Goal: Task Accomplishment & Management: Use online tool/utility

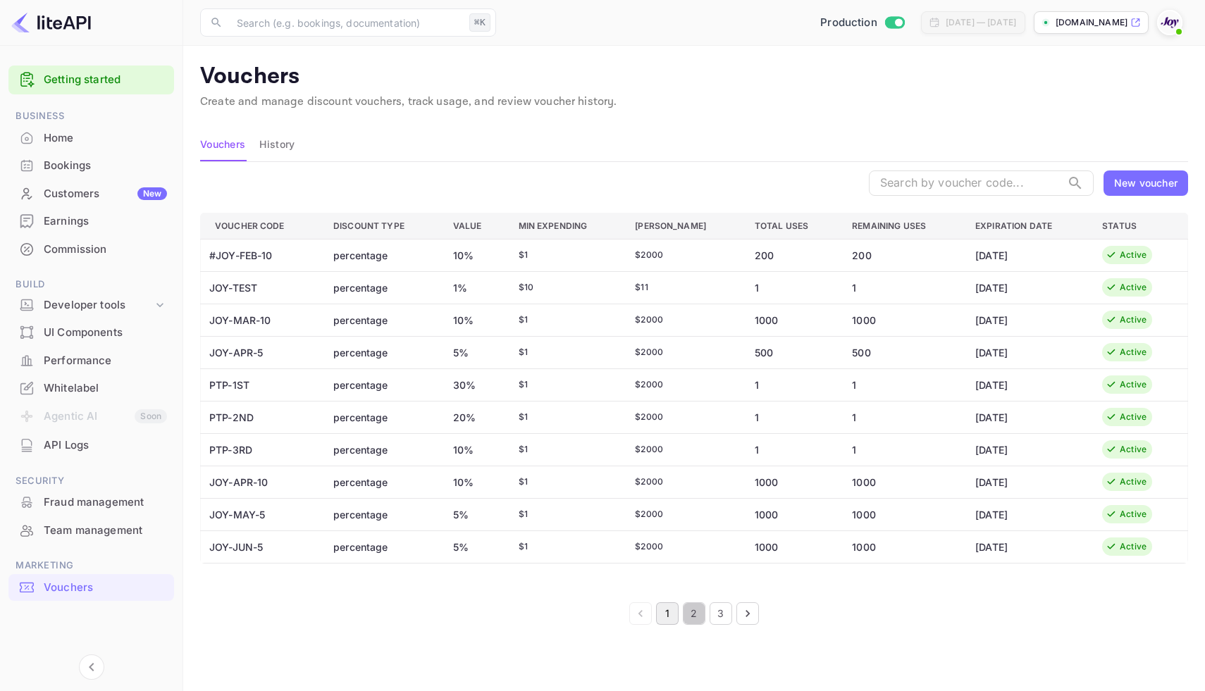
click at [693, 613] on button "2" at bounding box center [694, 614] width 23 height 23
click at [722, 615] on button "3" at bounding box center [721, 614] width 23 height 23
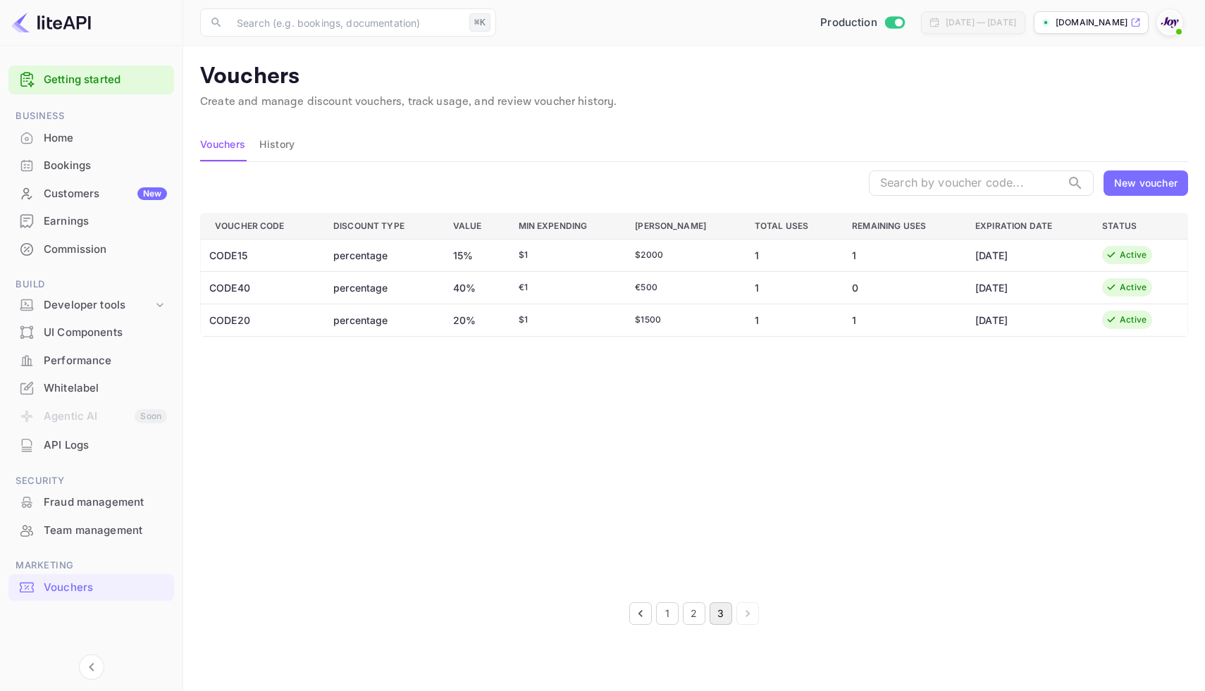
click at [692, 617] on button "2" at bounding box center [694, 614] width 23 height 23
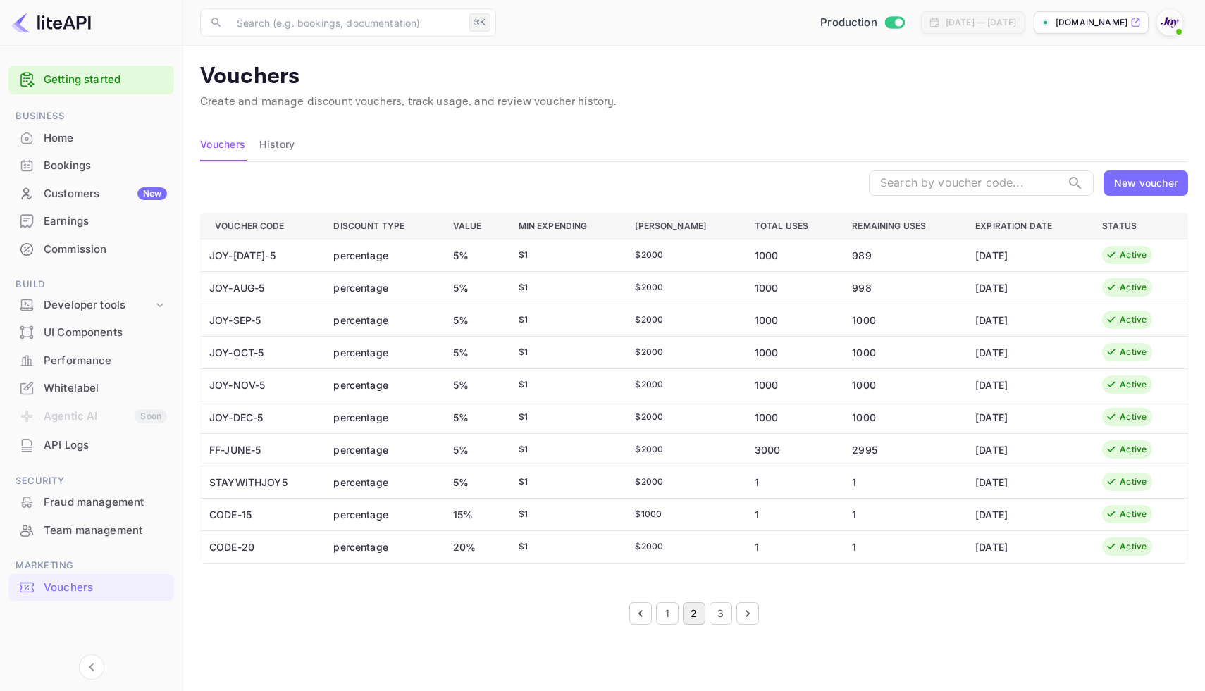
click at [1128, 181] on div "New voucher" at bounding box center [1145, 182] width 63 height 15
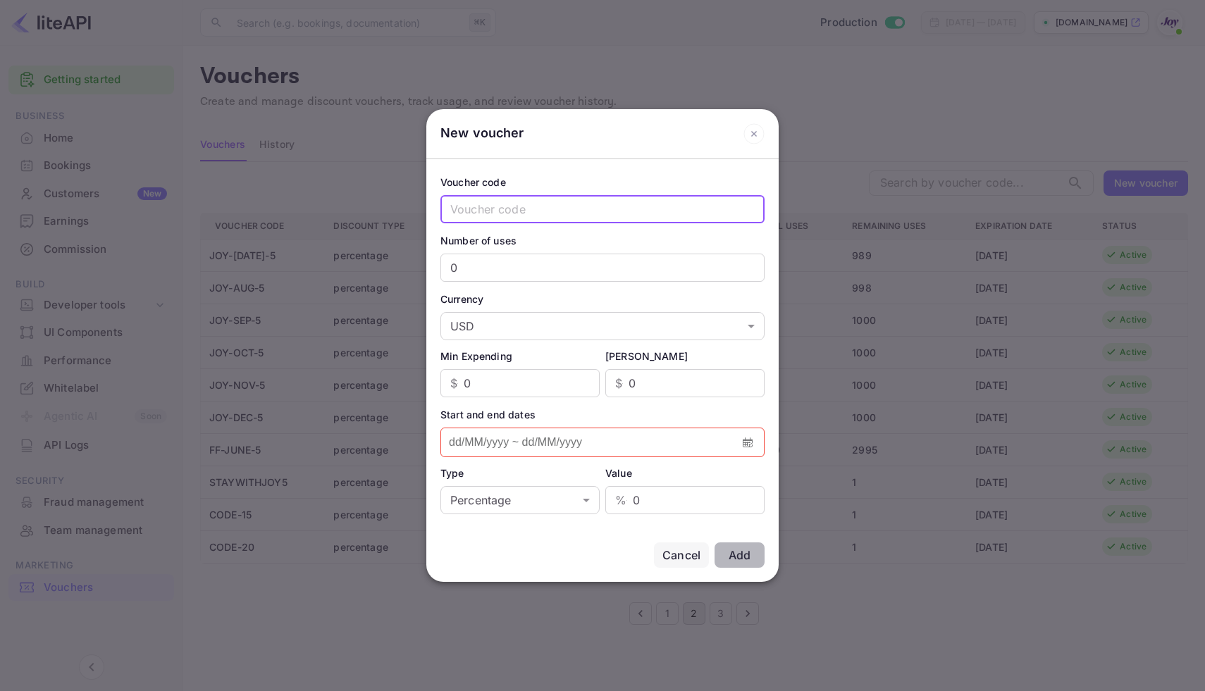
click at [603, 214] on input "text" at bounding box center [602, 209] width 324 height 28
type input "CODE30!"
click at [531, 256] on input "0" at bounding box center [602, 268] width 324 height 28
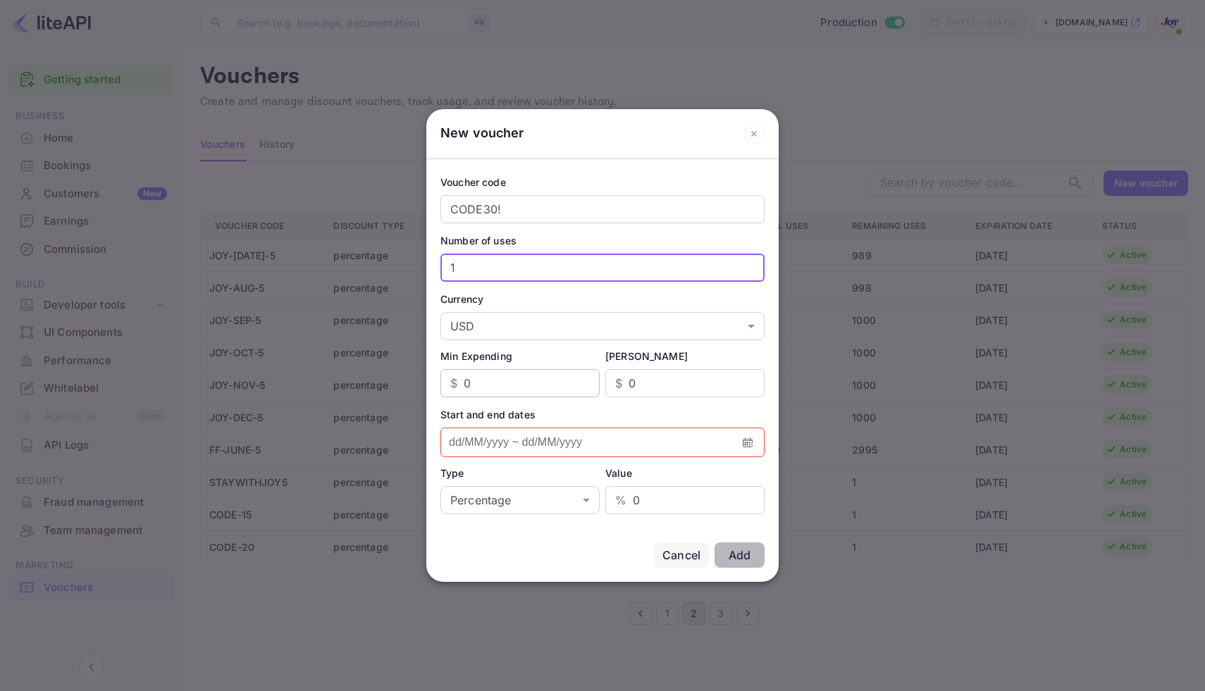
type input "1"
click at [542, 381] on input "0" at bounding box center [532, 383] width 136 height 28
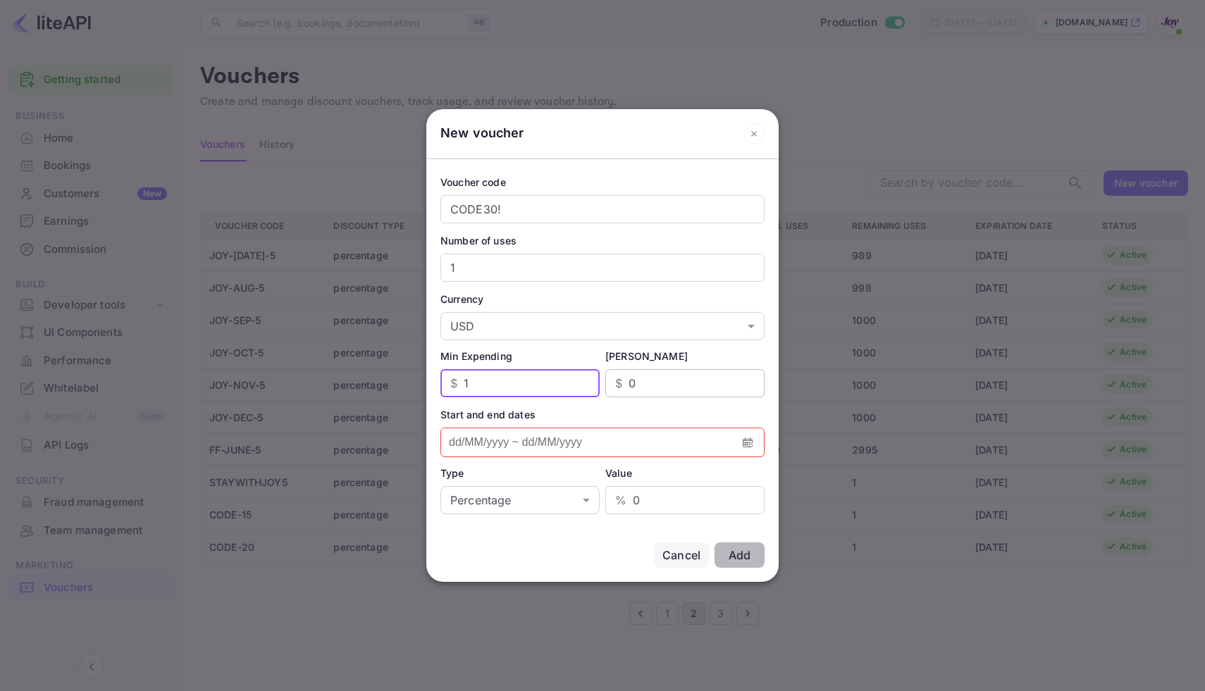
type input "1"
click at [654, 388] on input "0" at bounding box center [697, 383] width 136 height 28
type input "500"
click at [753, 449] on span at bounding box center [748, 443] width 32 height 28
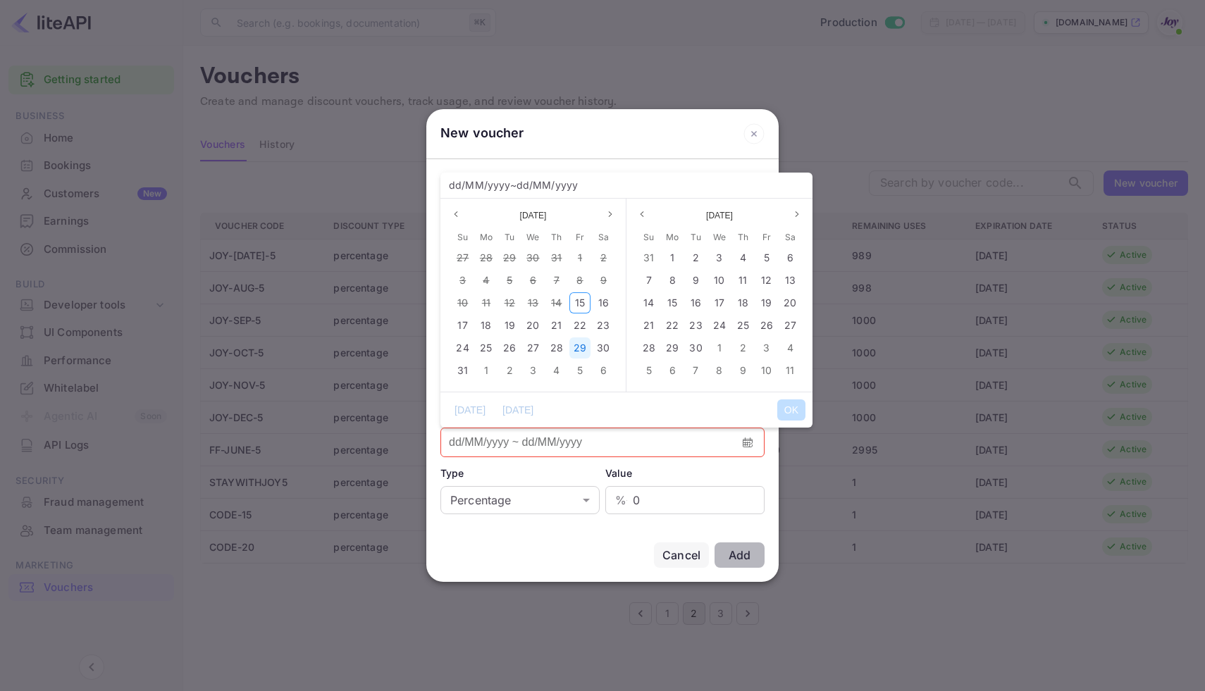
click at [577, 346] on span "29" at bounding box center [580, 348] width 13 height 12
click at [581, 304] on span "15" at bounding box center [580, 303] width 10 height 12
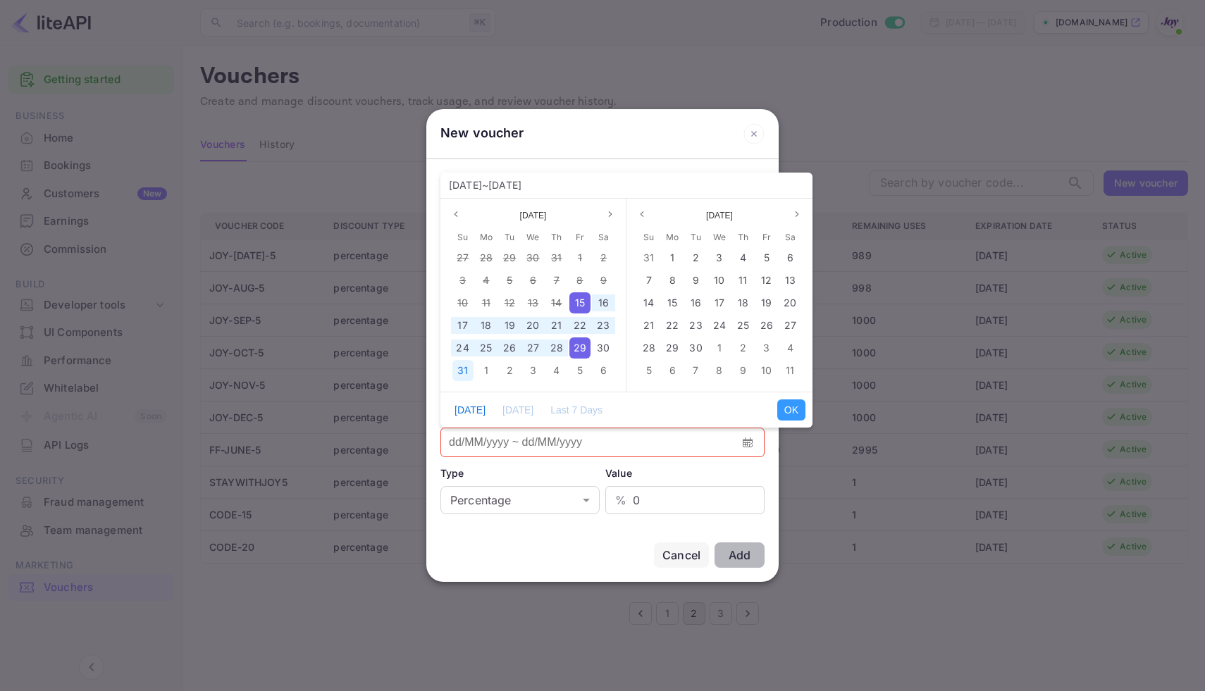
click at [469, 367] on div "31" at bounding box center [462, 370] width 21 height 21
click at [577, 301] on span "15" at bounding box center [580, 303] width 10 height 12
click at [794, 408] on button "OK" at bounding box center [791, 410] width 28 height 21
type input "[DATE] ~ [DATE]"
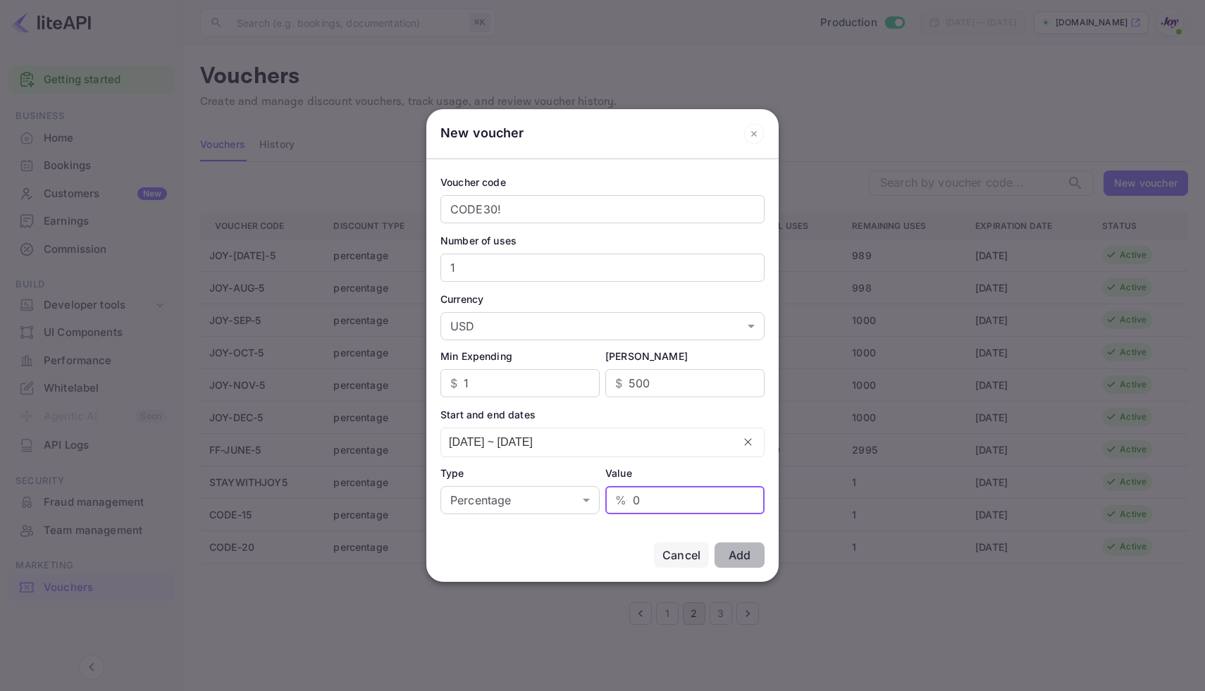
click at [646, 500] on input "0" at bounding box center [699, 500] width 132 height 28
type input "30"
click at [744, 552] on div "Add" at bounding box center [740, 555] width 22 height 14
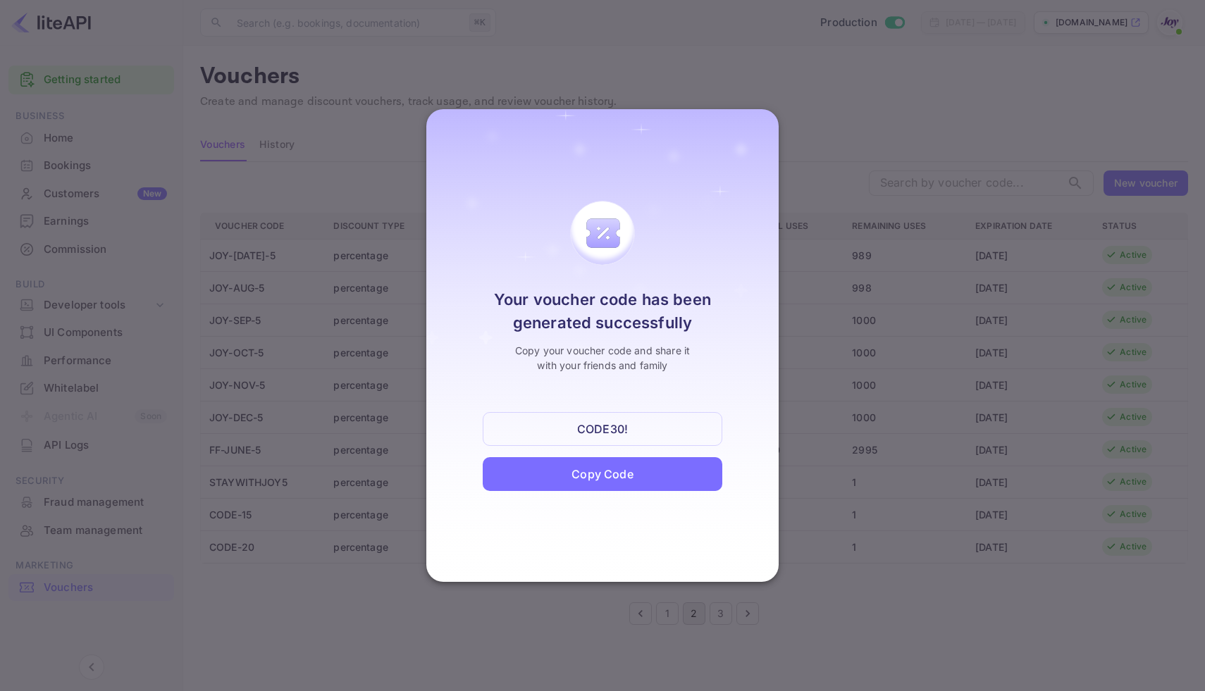
click at [832, 288] on div at bounding box center [602, 345] width 1205 height 691
